Goal: Transaction & Acquisition: Subscribe to service/newsletter

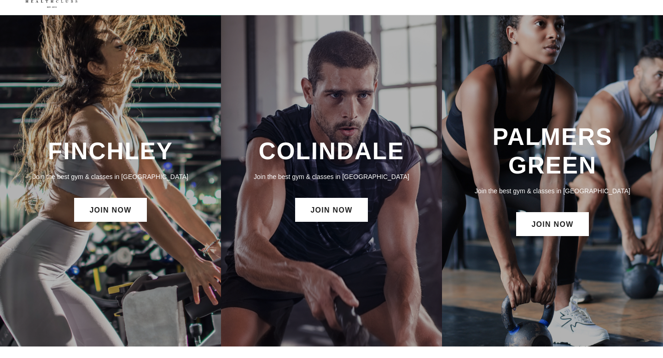
scroll to position [26, 0]
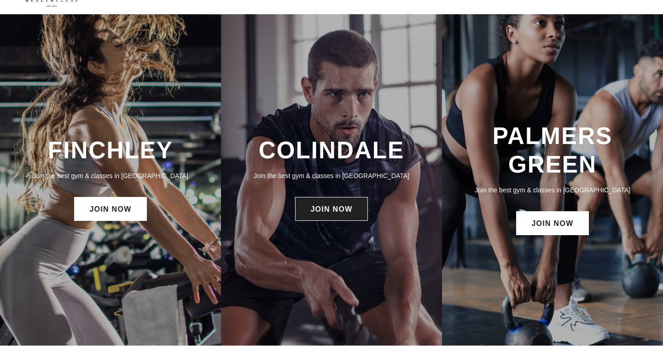
click at [331, 212] on link "JOIN NOW" at bounding box center [331, 209] width 72 height 24
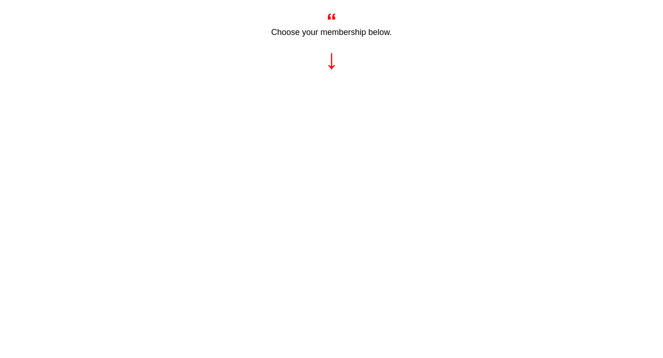
scroll to position [416, 0]
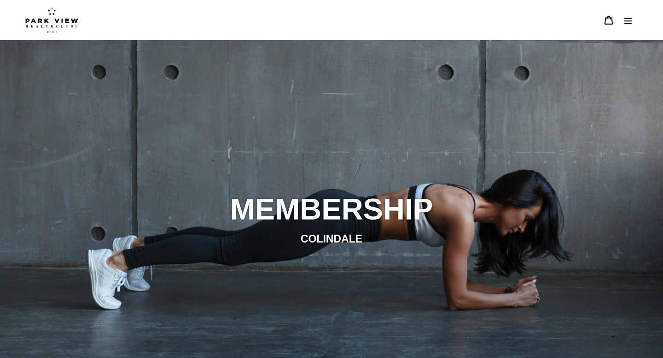
click at [624, 23] on icon "Menu" at bounding box center [627, 20] width 9 height 9
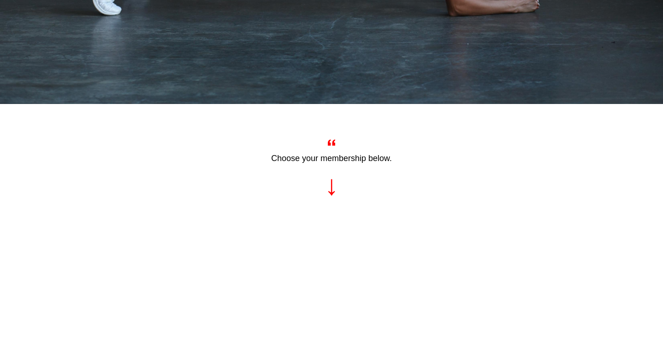
scroll to position [401, 0]
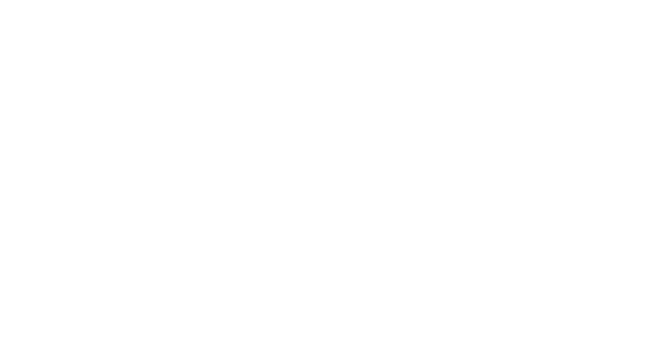
scroll to position [599, 0]
click at [69, 137] on div at bounding box center [324, 270] width 515 height 693
click at [30, 121] on div "Choose your membership below." at bounding box center [331, 308] width 663 height 819
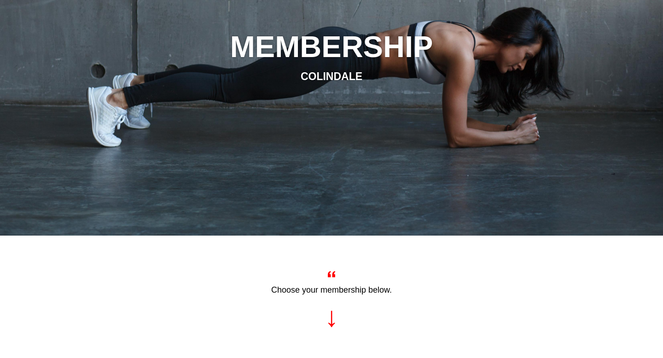
scroll to position [0, 0]
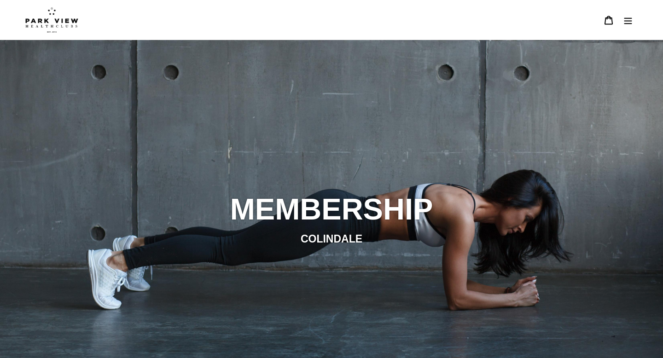
click at [633, 20] on button "Menu" at bounding box center [627, 20] width 19 height 20
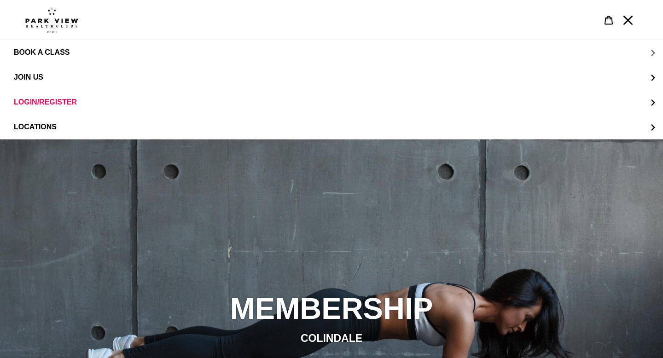
click at [83, 51] on button "BOOK A CLASS" at bounding box center [331, 52] width 663 height 25
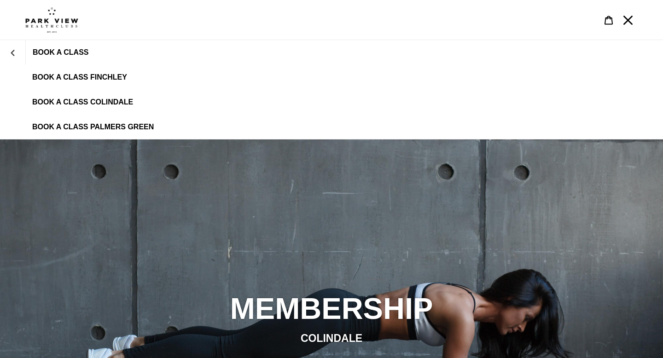
click at [102, 249] on div "slideshow" at bounding box center [331, 318] width 663 height 358
click at [626, 20] on icon "Menu" at bounding box center [627, 20] width 9 height 9
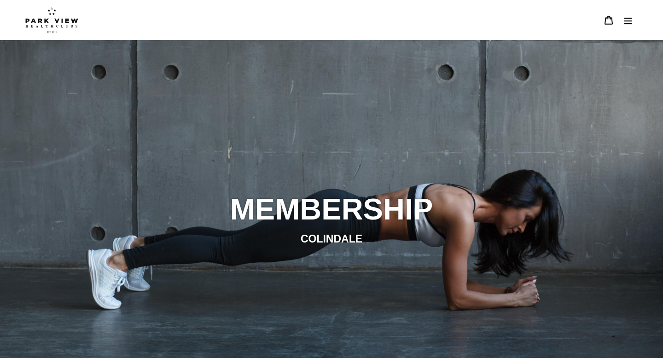
click at [624, 23] on icon "Menu" at bounding box center [628, 20] width 8 height 6
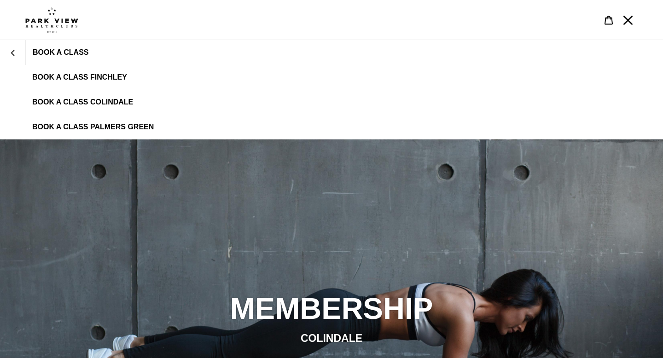
click at [625, 21] on icon "Menu" at bounding box center [627, 20] width 9 height 9
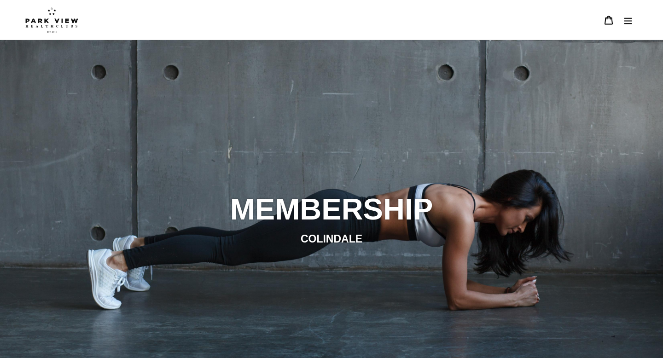
click at [607, 17] on icon at bounding box center [608, 20] width 8 height 9
click at [43, 18] on img at bounding box center [51, 20] width 53 height 26
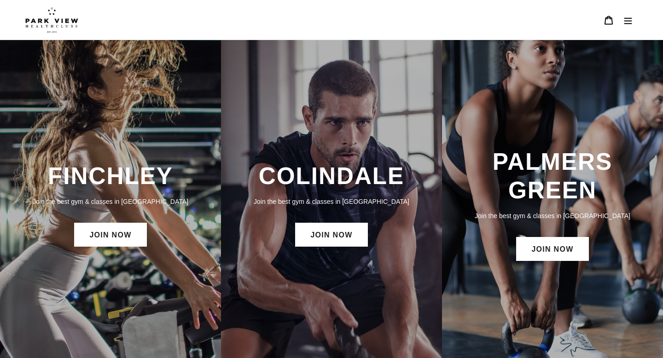
click at [626, 27] on button "Menu" at bounding box center [627, 20] width 19 height 20
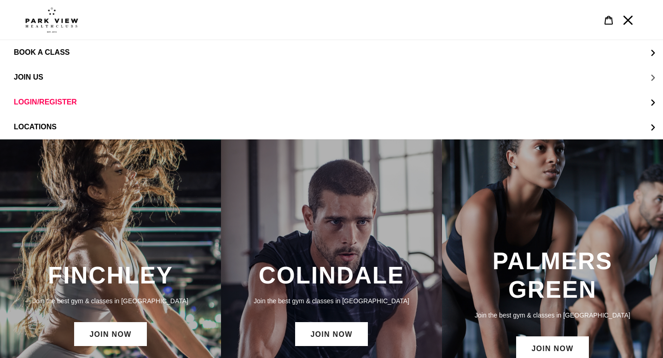
click at [439, 89] on button "JOIN US" at bounding box center [331, 77] width 663 height 25
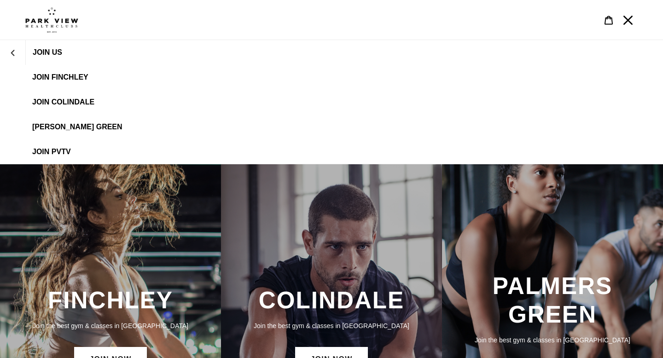
click at [87, 102] on span "JOIN Colindale" at bounding box center [63, 102] width 62 height 8
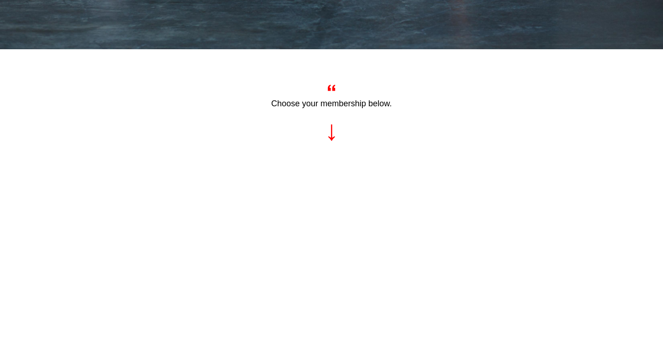
scroll to position [343, 0]
